Goal: Task Accomplishment & Management: Complete application form

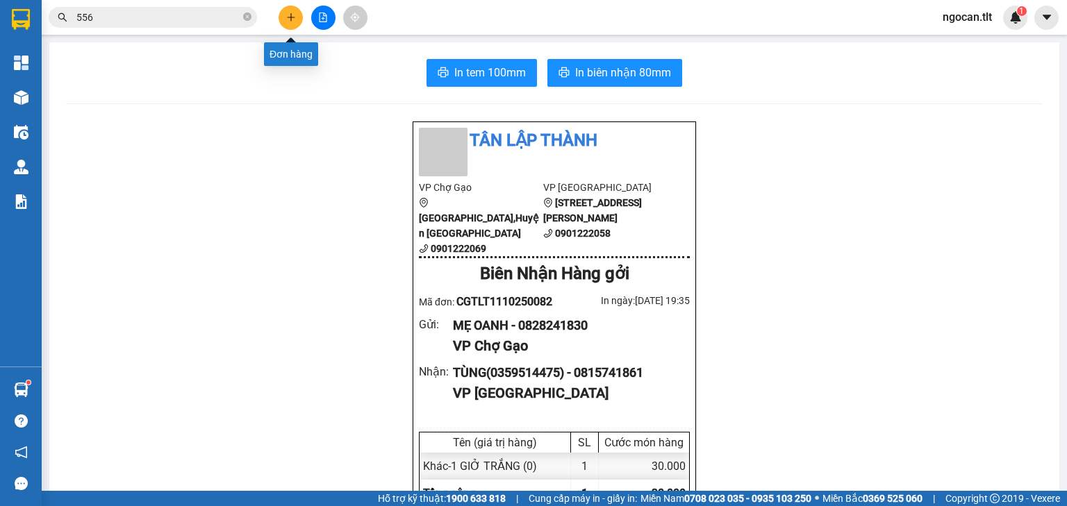
click at [291, 25] on button at bounding box center [291, 18] width 24 height 24
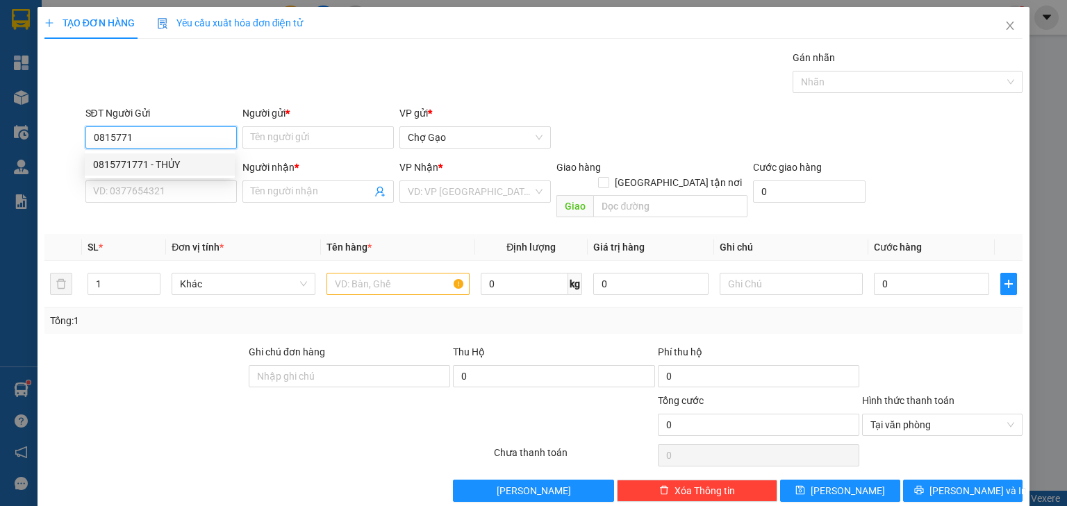
drag, startPoint x: 146, startPoint y: 156, endPoint x: 150, endPoint y: 170, distance: 15.2
click at [146, 156] on div "0815771771 - THỦY" at bounding box center [160, 165] width 150 height 22
type input "0815771771"
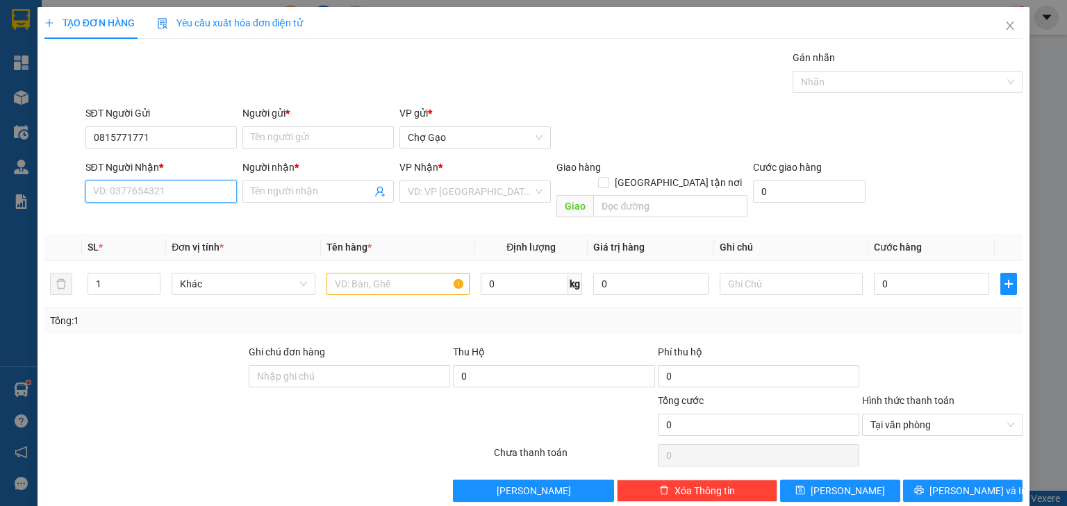
click at [161, 183] on input "SĐT Người Nhận *" at bounding box center [160, 192] width 151 height 22
type input "0948353168"
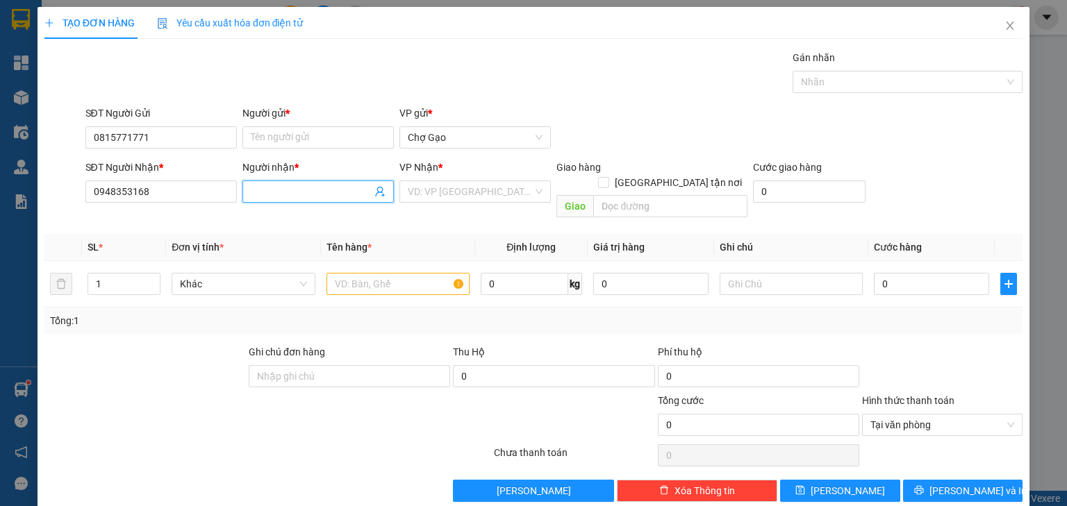
click at [339, 190] on input "Người nhận *" at bounding box center [311, 191] width 121 height 15
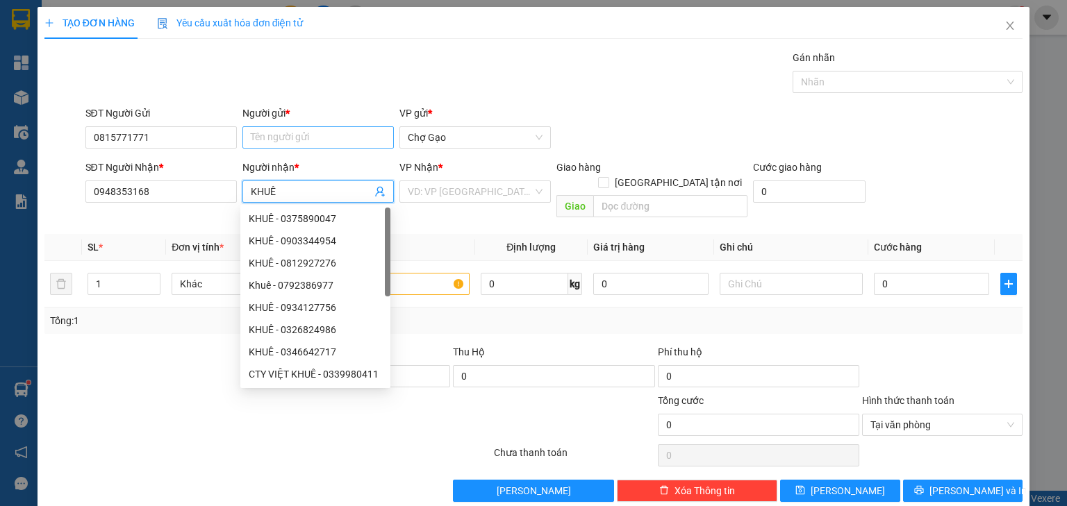
type input "KHUÊ"
click at [288, 133] on input "Người gửi *" at bounding box center [317, 137] width 151 height 22
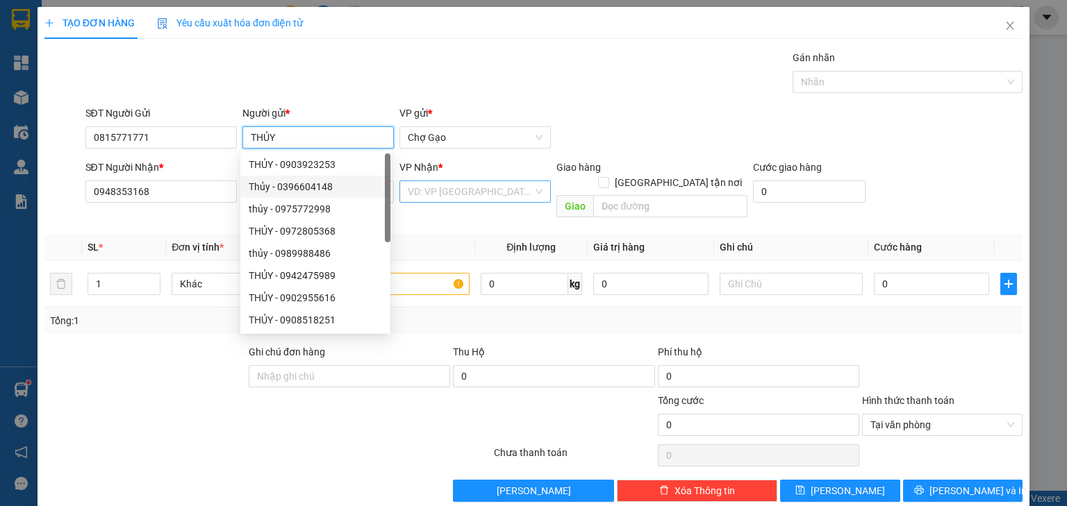
type input "THỦY"
click at [439, 182] on input "search" at bounding box center [470, 191] width 125 height 21
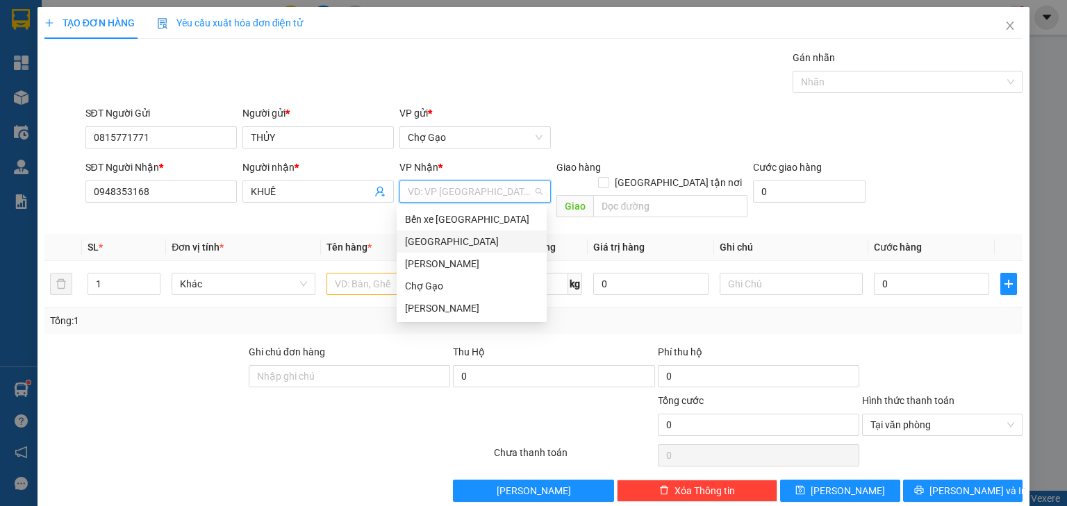
click at [432, 239] on div "[GEOGRAPHIC_DATA]" at bounding box center [471, 241] width 133 height 15
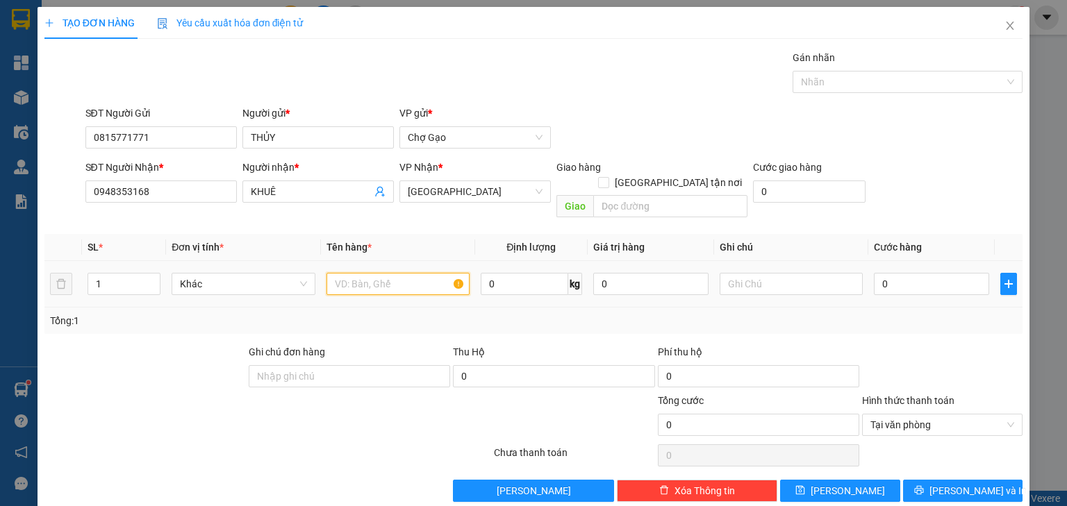
click at [388, 273] on input "text" at bounding box center [398, 284] width 143 height 22
type input "1TNP"
click at [889, 273] on input "0" at bounding box center [931, 284] width 115 height 22
type input "3"
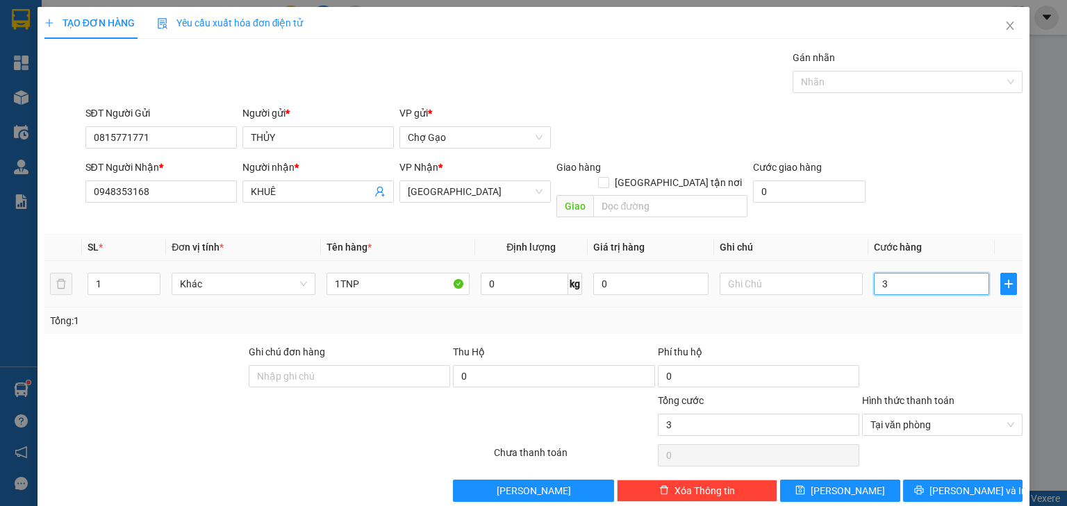
type input "30"
type input "30.000"
click at [917, 480] on button "[PERSON_NAME] và In" at bounding box center [963, 491] width 120 height 22
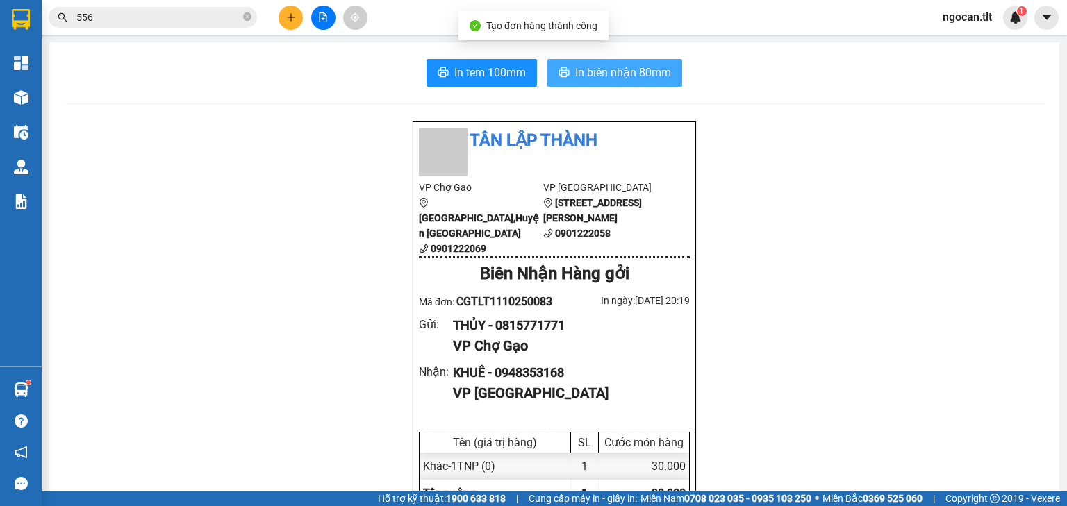
click at [584, 61] on button "In biên nhận 80mm" at bounding box center [614, 73] width 135 height 28
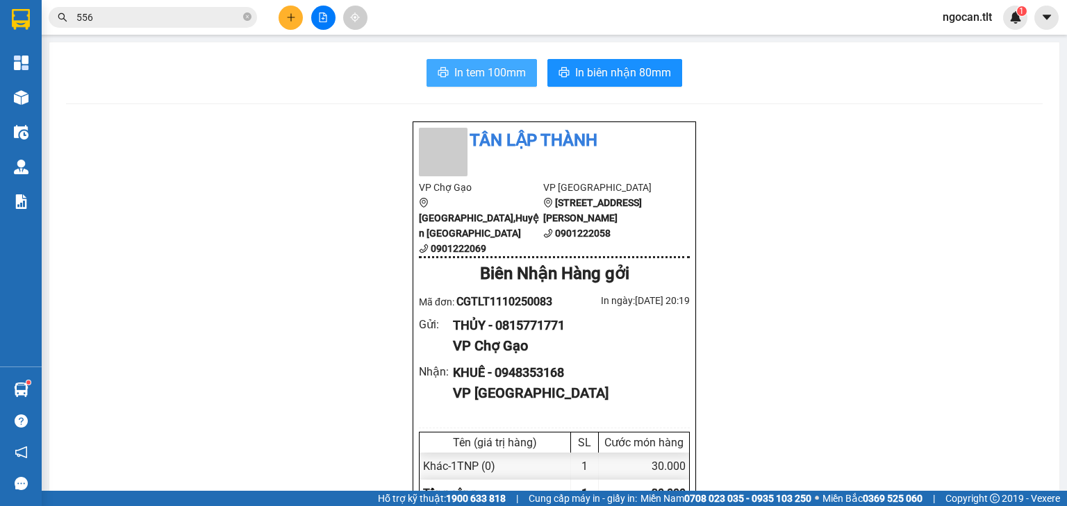
click at [478, 72] on span "In tem 100mm" at bounding box center [490, 72] width 72 height 17
